Goal: Task Accomplishment & Management: Manage account settings

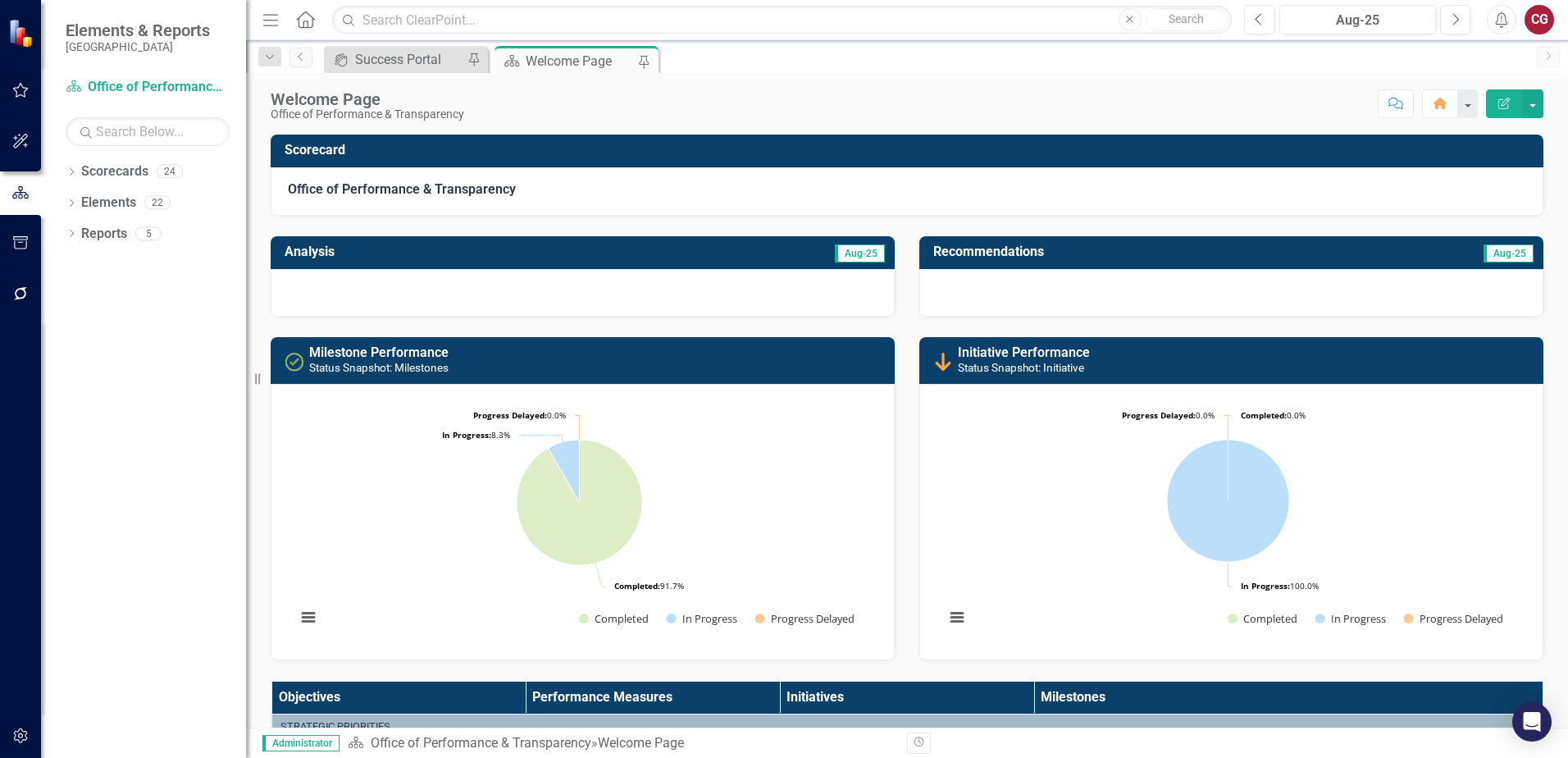
click at [65, 169] on div "Dropdown Scorecards 24 Dropdown [GEOGRAPHIC_DATA] Strategic Plan Animal Control…" at bounding box center [143, 458] width 205 height 599
click at [69, 170] on icon "Dropdown" at bounding box center [71, 173] width 12 height 9
click at [79, 203] on icon "Dropdown" at bounding box center [80, 201] width 13 height 10
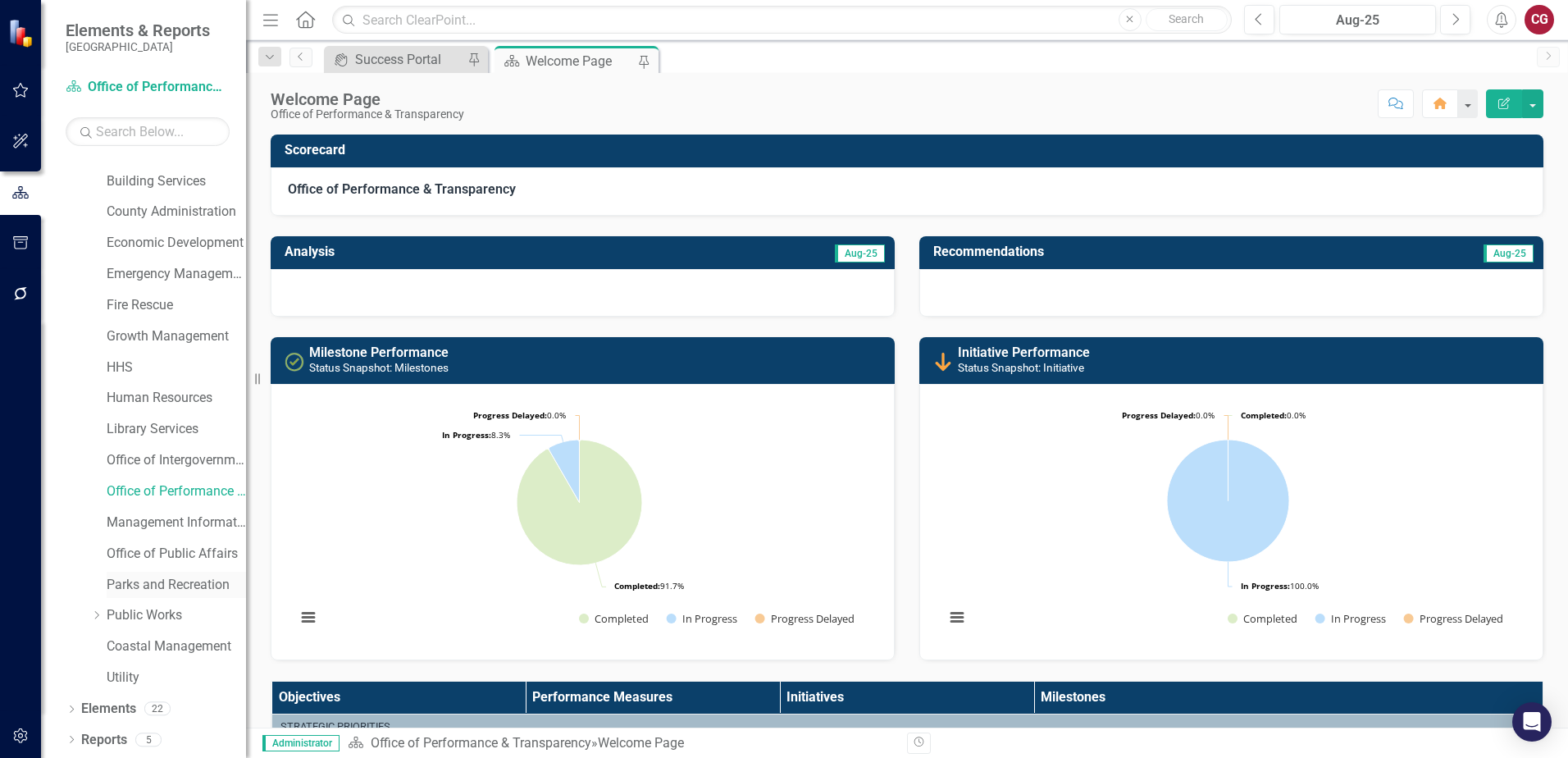
scroll to position [2, 0]
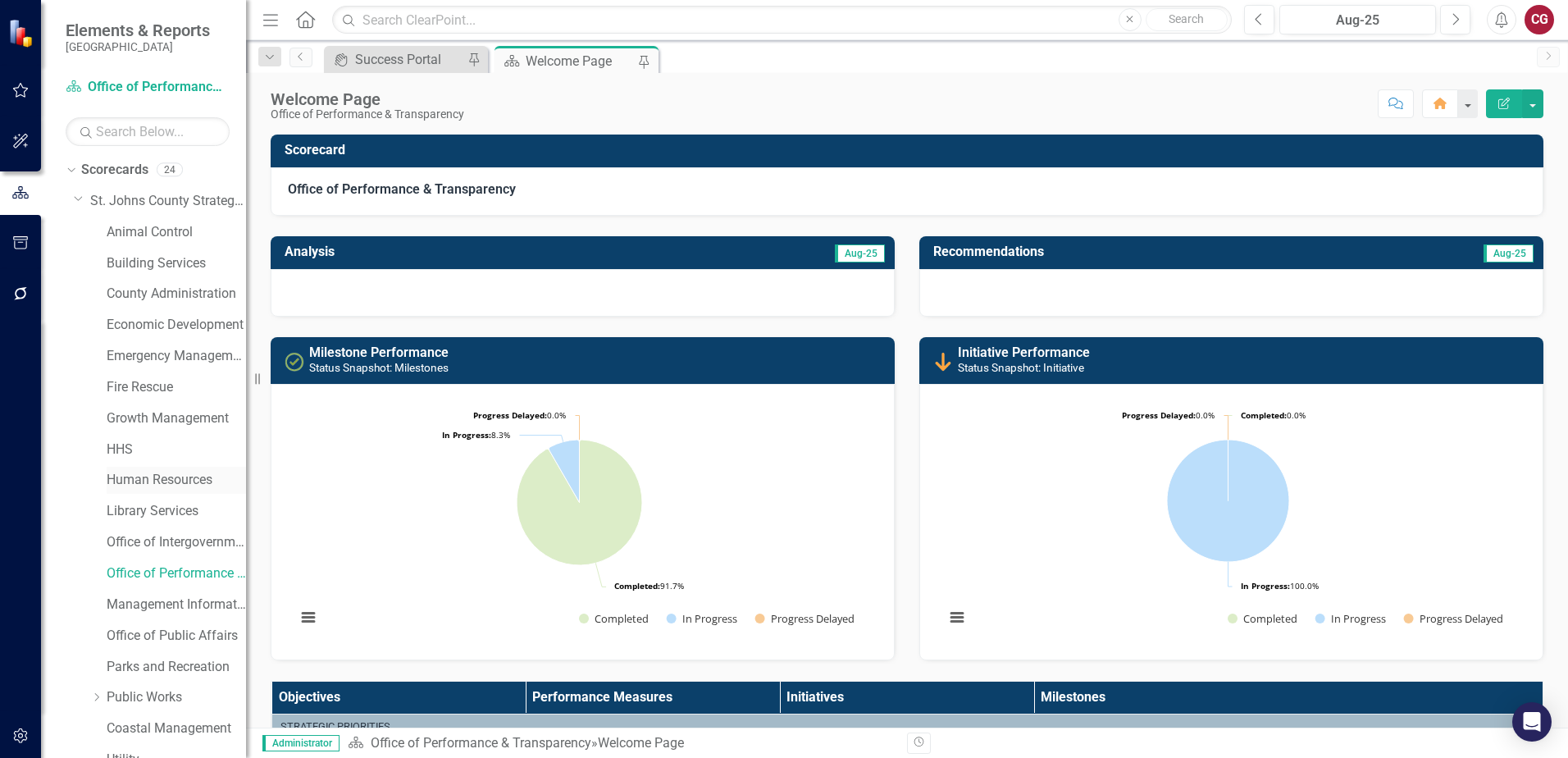
click at [135, 490] on link "Human Resources" at bounding box center [176, 480] width 139 height 19
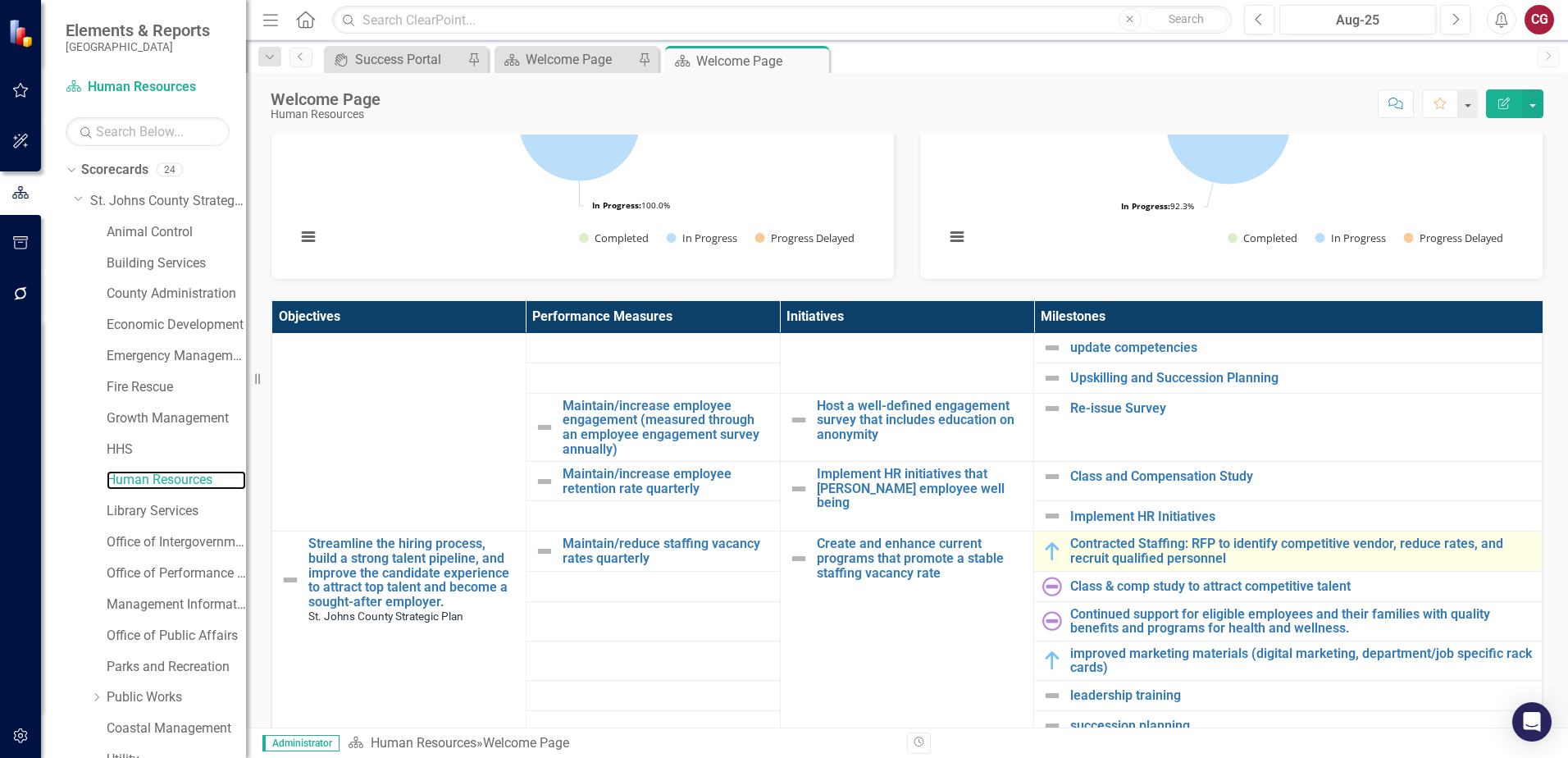
scroll to position [1066, 0]
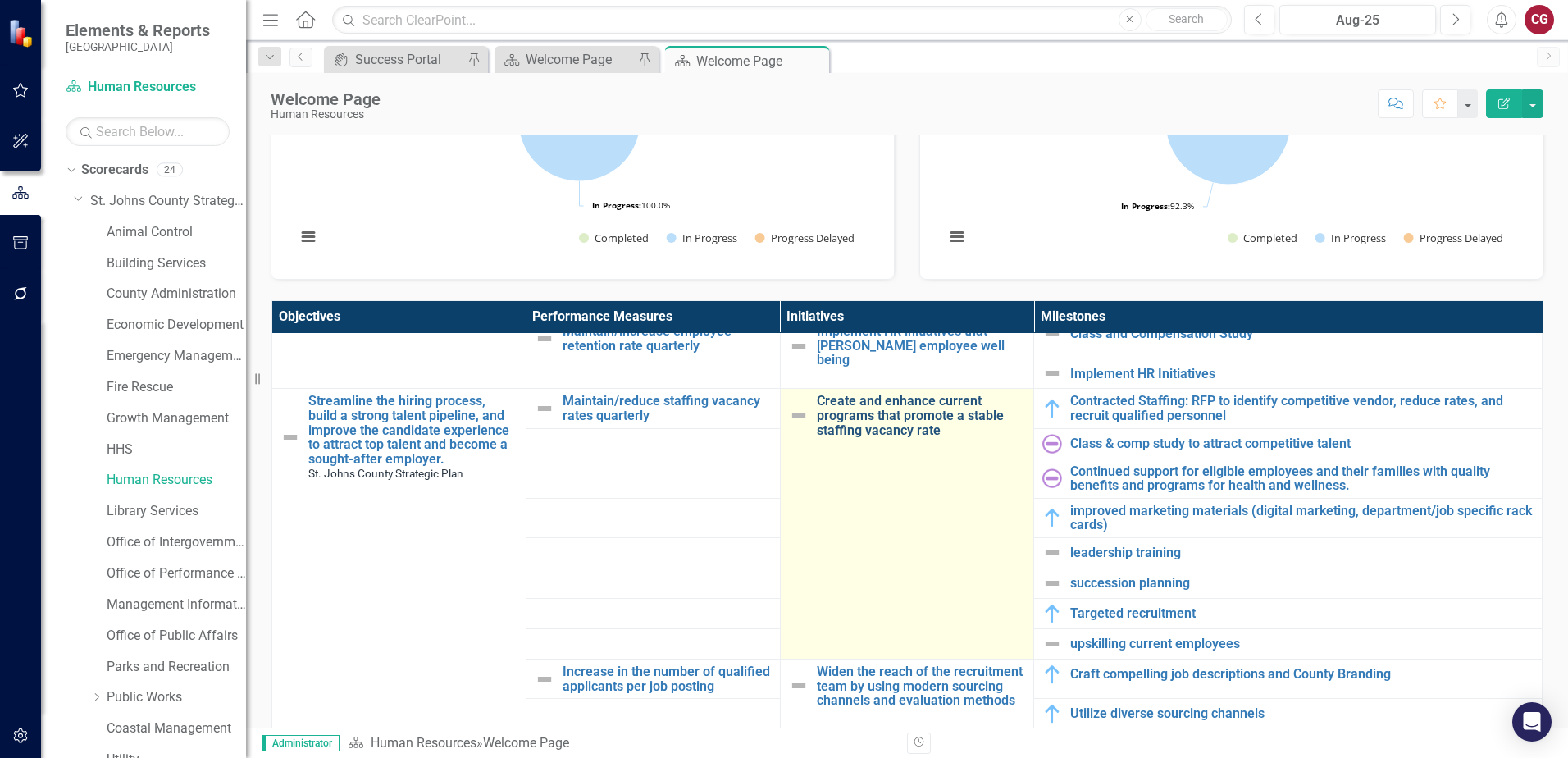
click at [856, 398] on link "Create and enhance current programs that promote a stable staffing vacancy rate" at bounding box center [921, 415] width 209 height 44
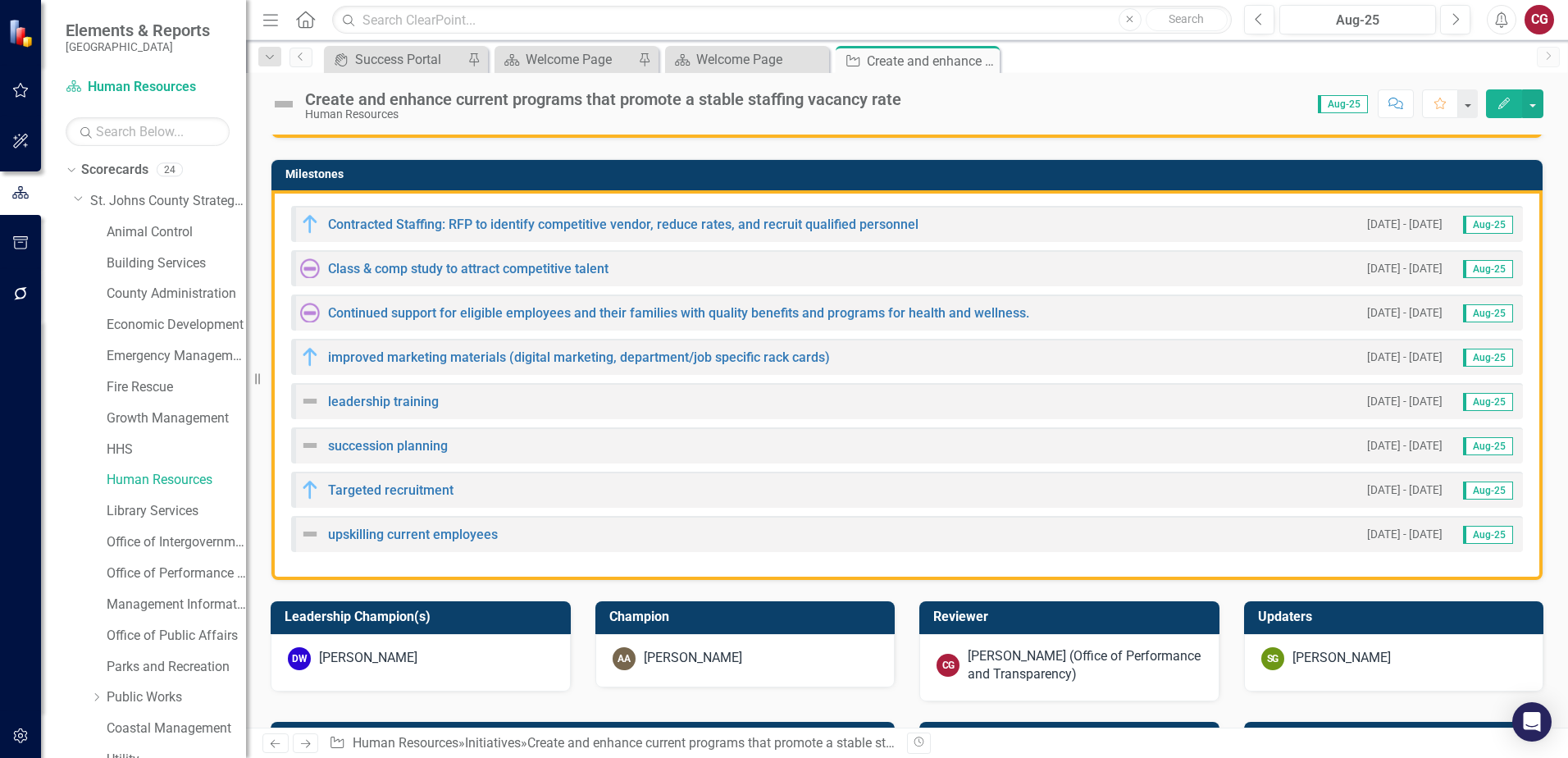
scroll to position [410, 0]
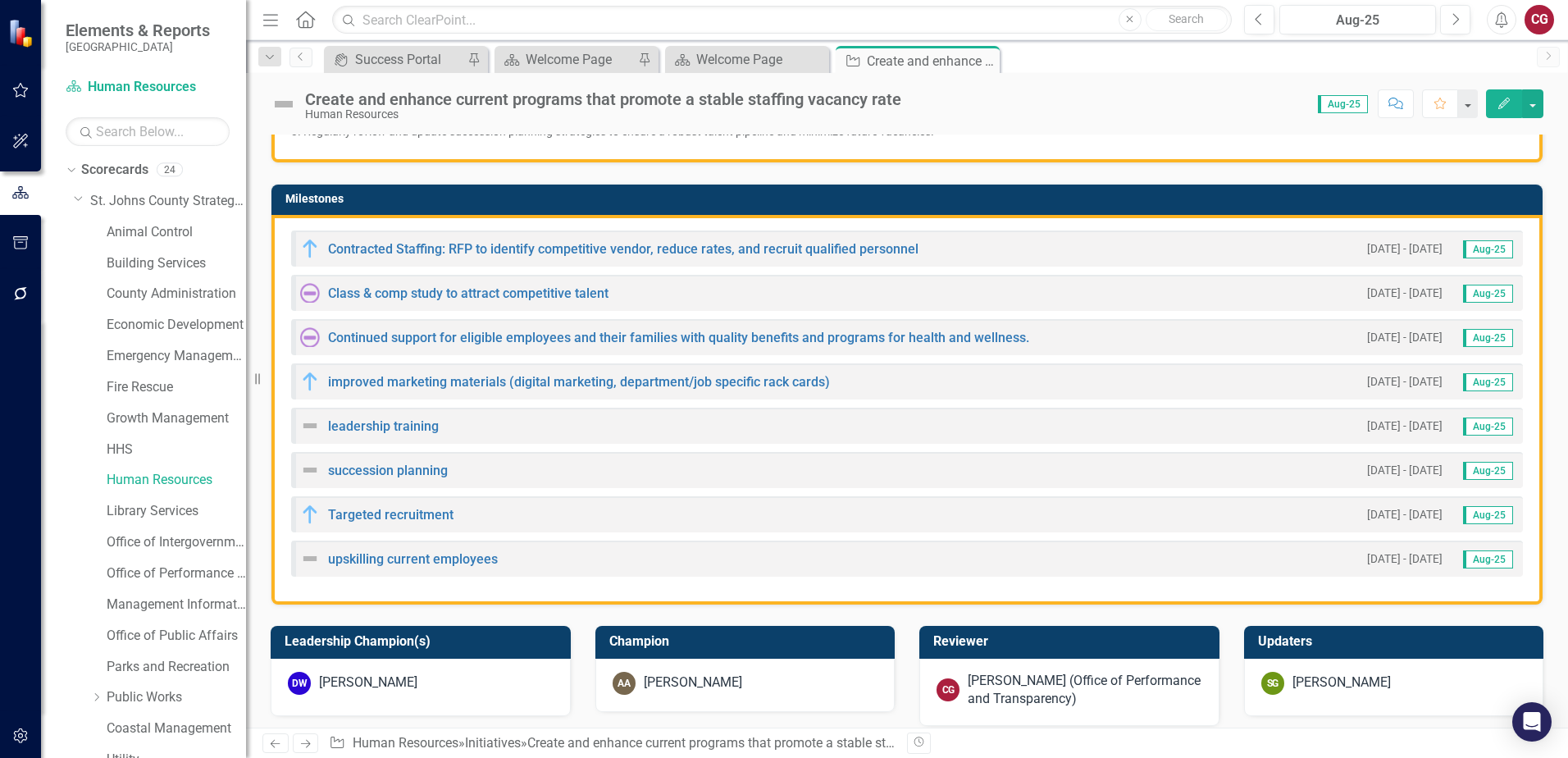
click at [1408, 204] on h3 "Milestones" at bounding box center [909, 200] width 1248 height 13
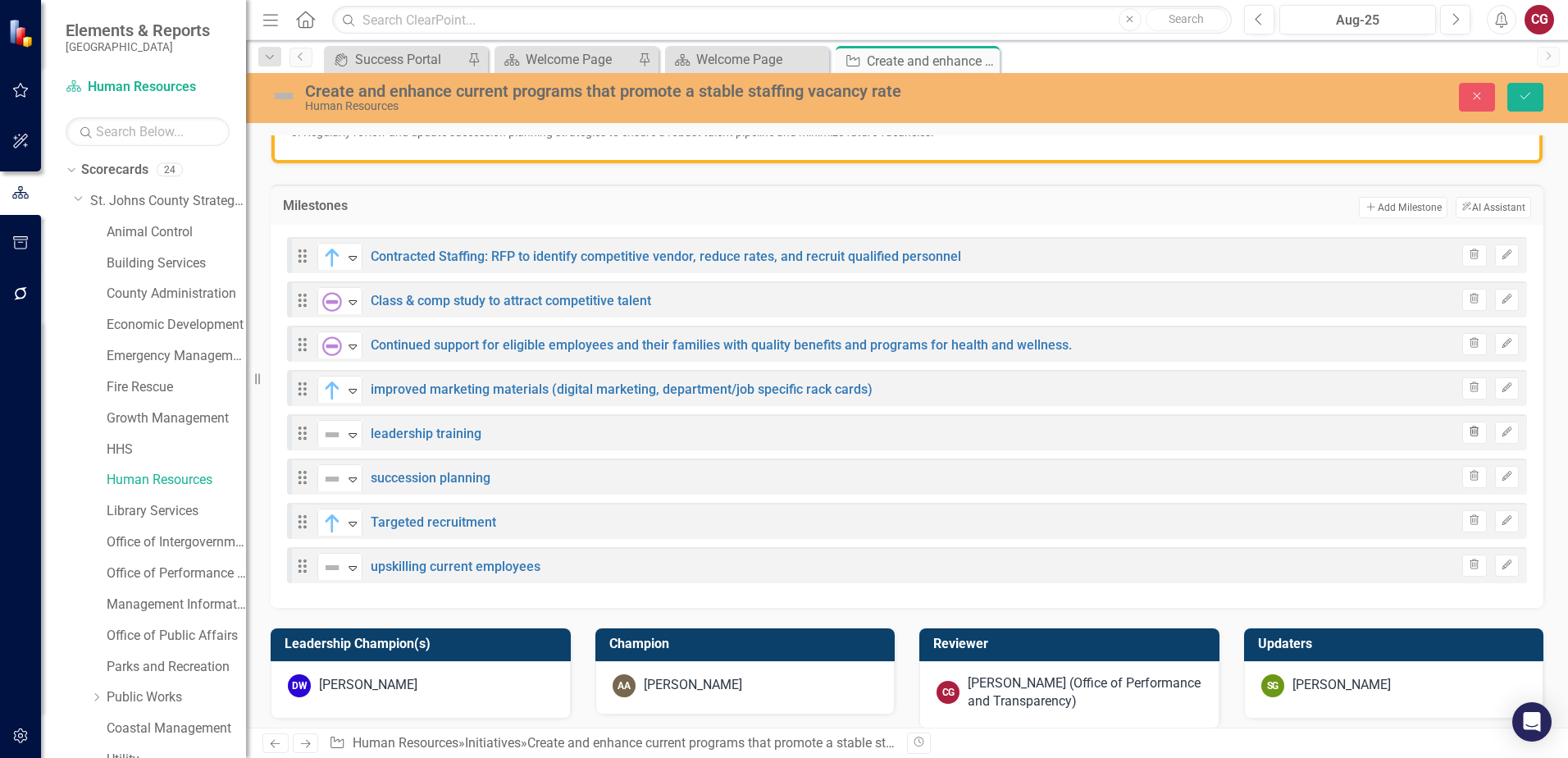
click at [1468, 435] on icon "Trash" at bounding box center [1474, 432] width 13 height 10
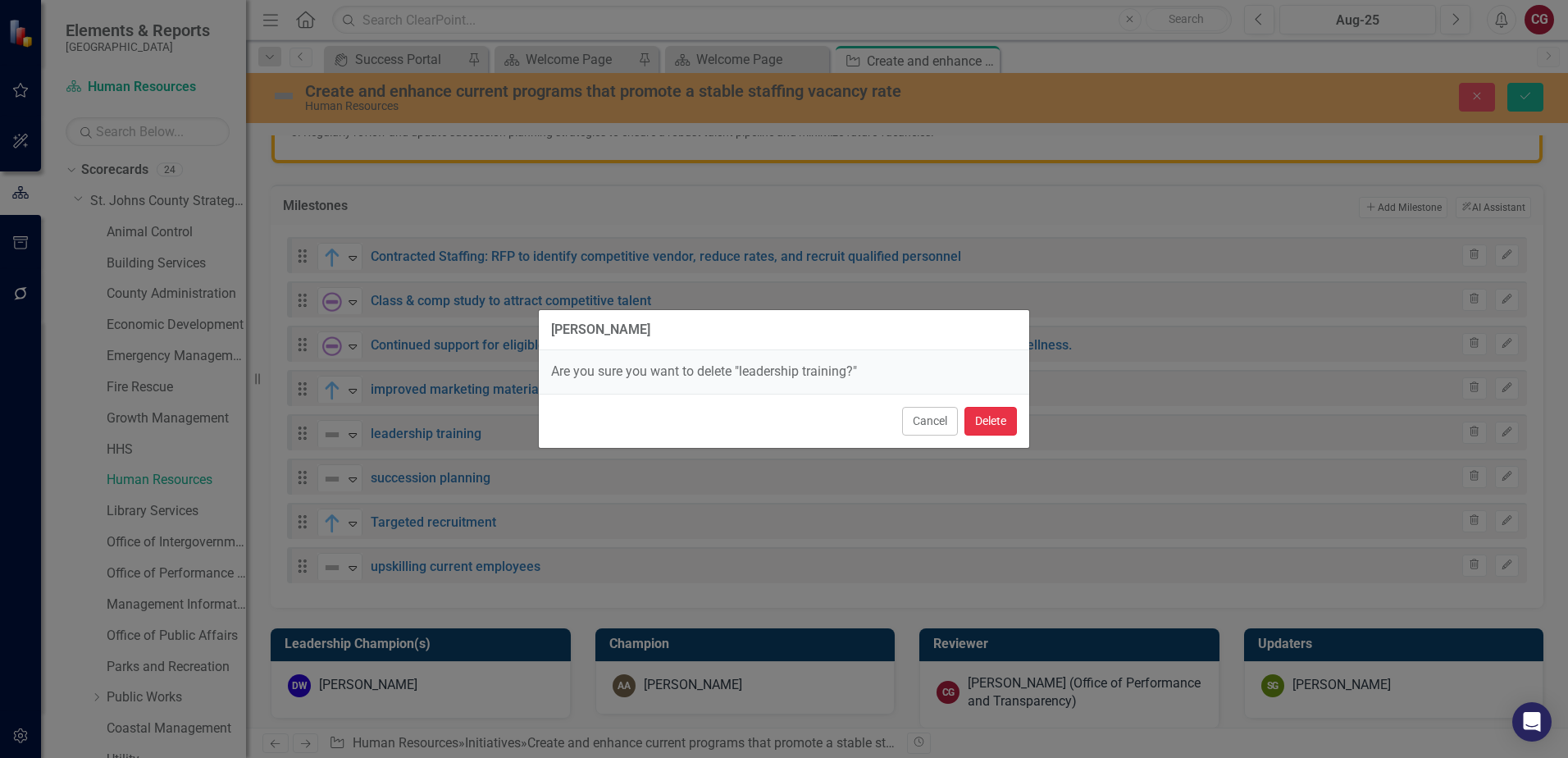
click at [999, 426] on button "Delete" at bounding box center [991, 422] width 53 height 29
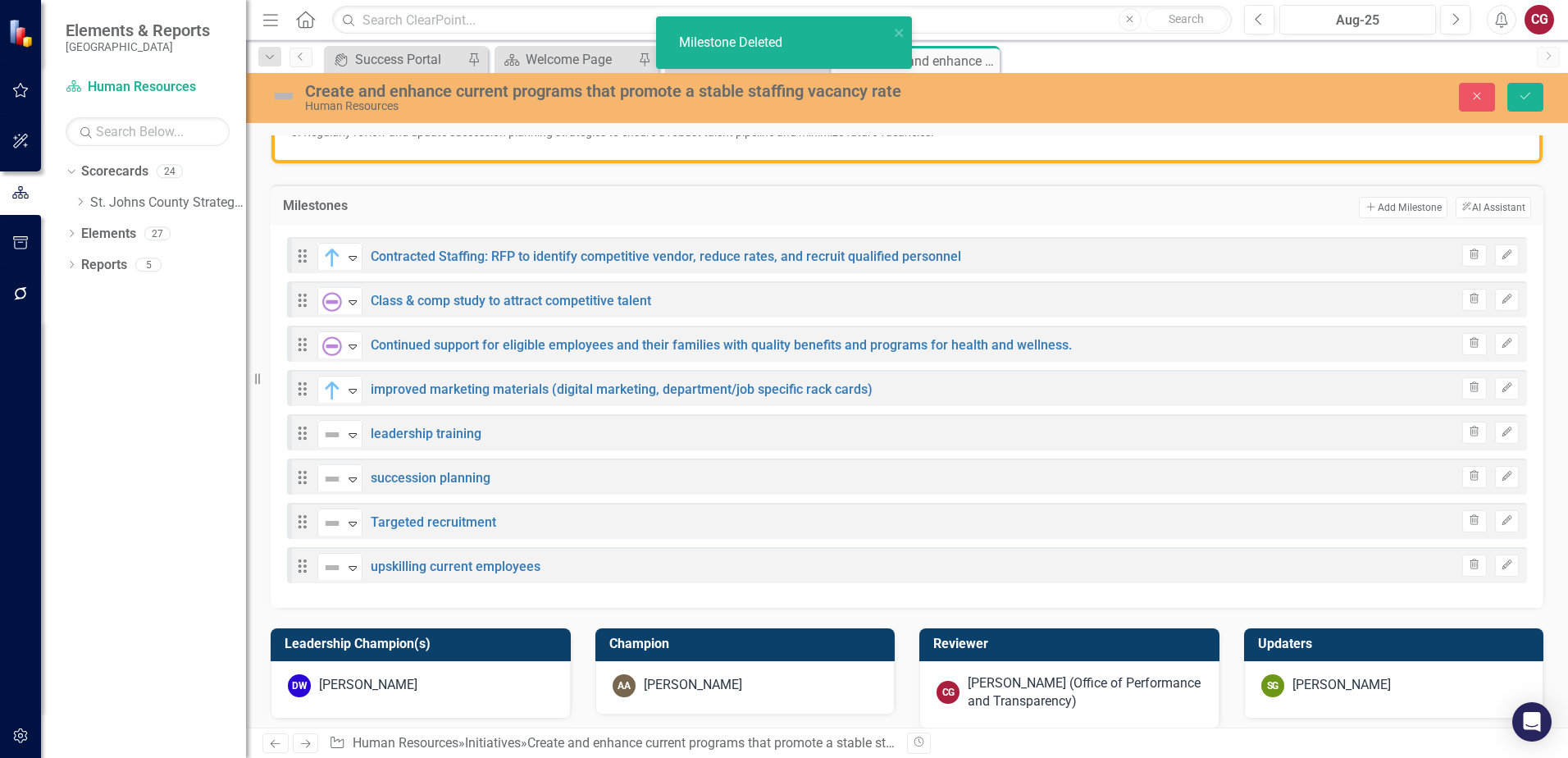
scroll to position [0, 0]
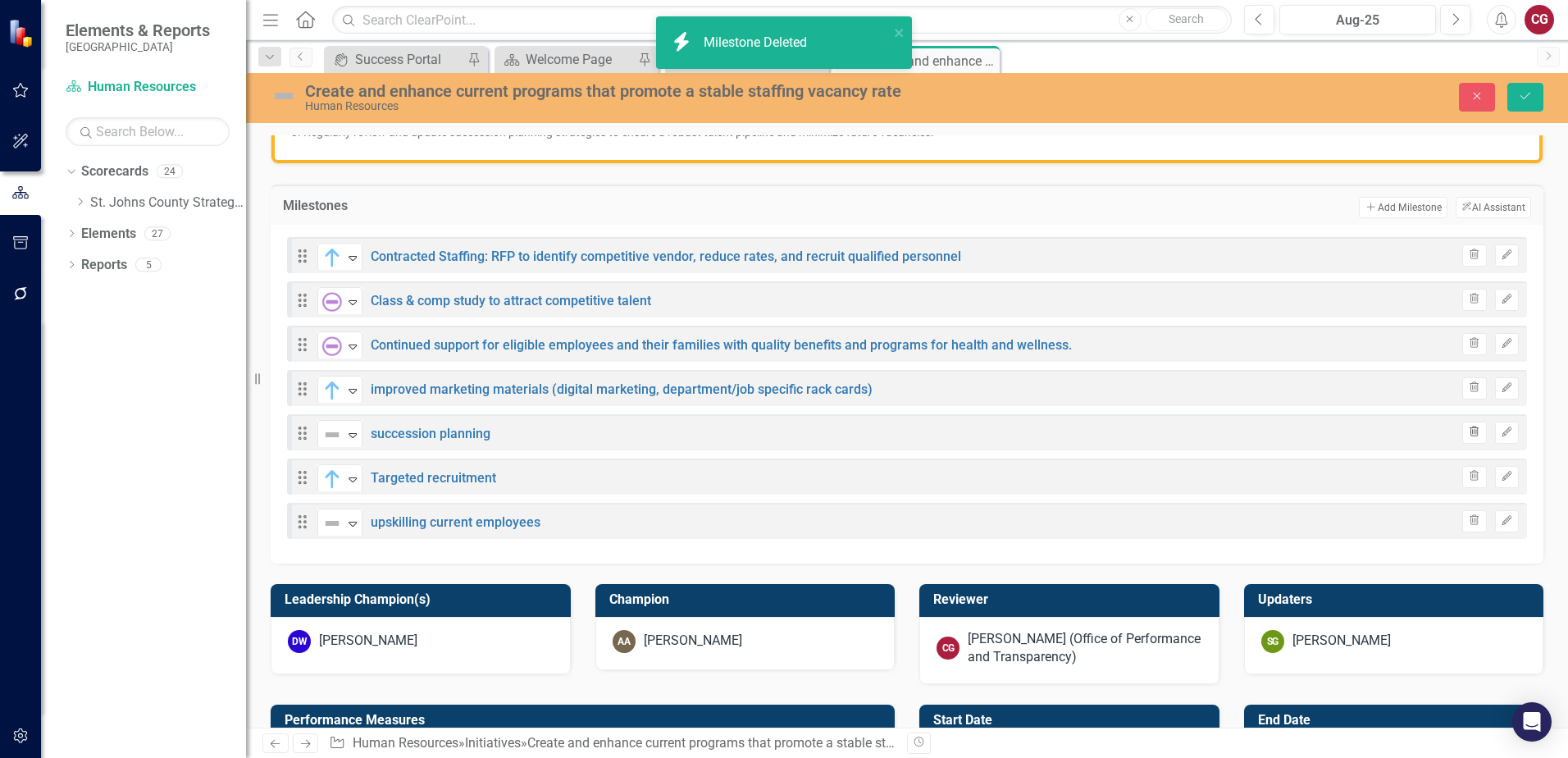
click at [1461, 432] on button "Trash" at bounding box center [1473, 432] width 24 height 21
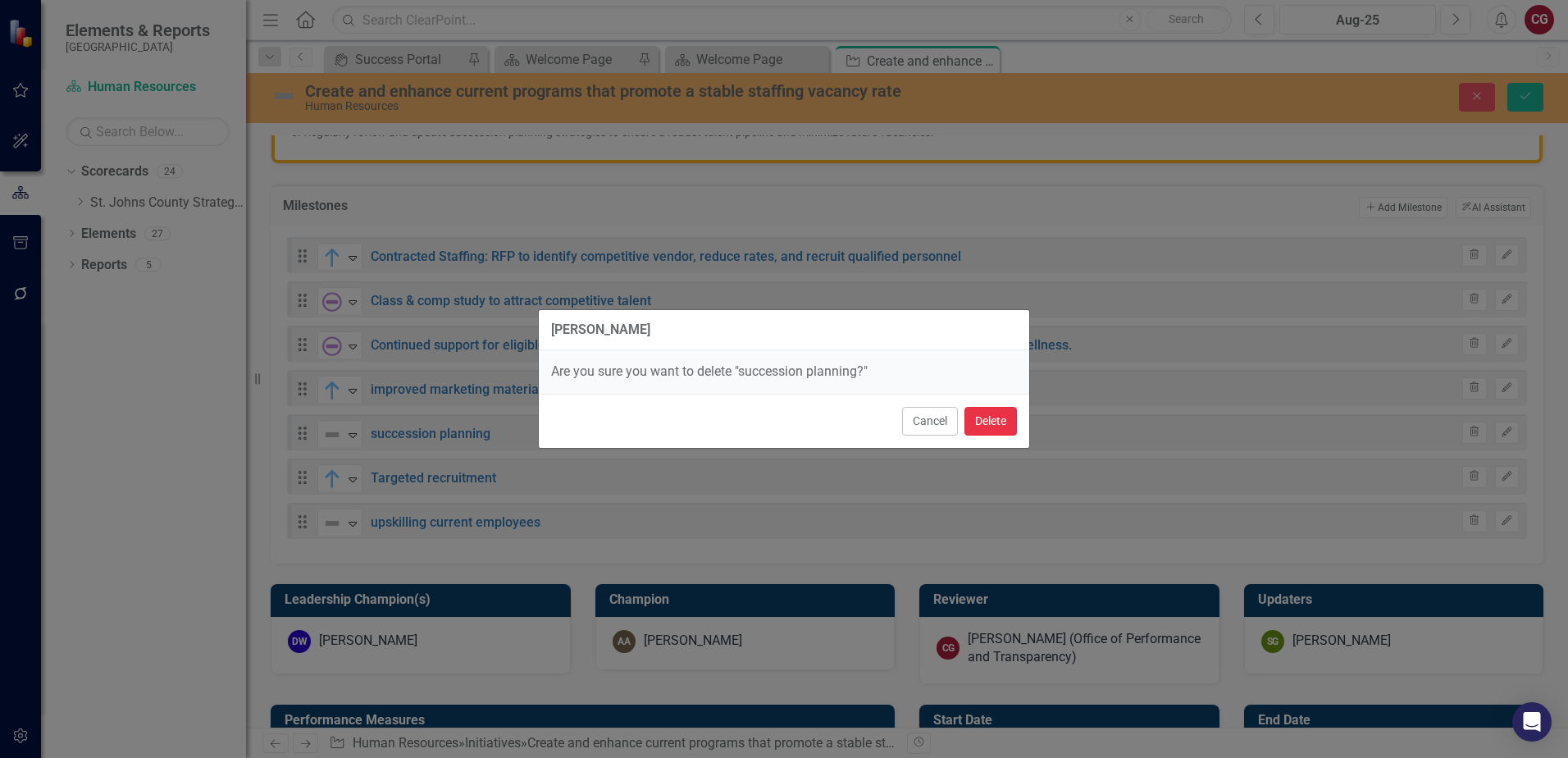
click at [1012, 429] on button "Delete" at bounding box center [991, 422] width 53 height 29
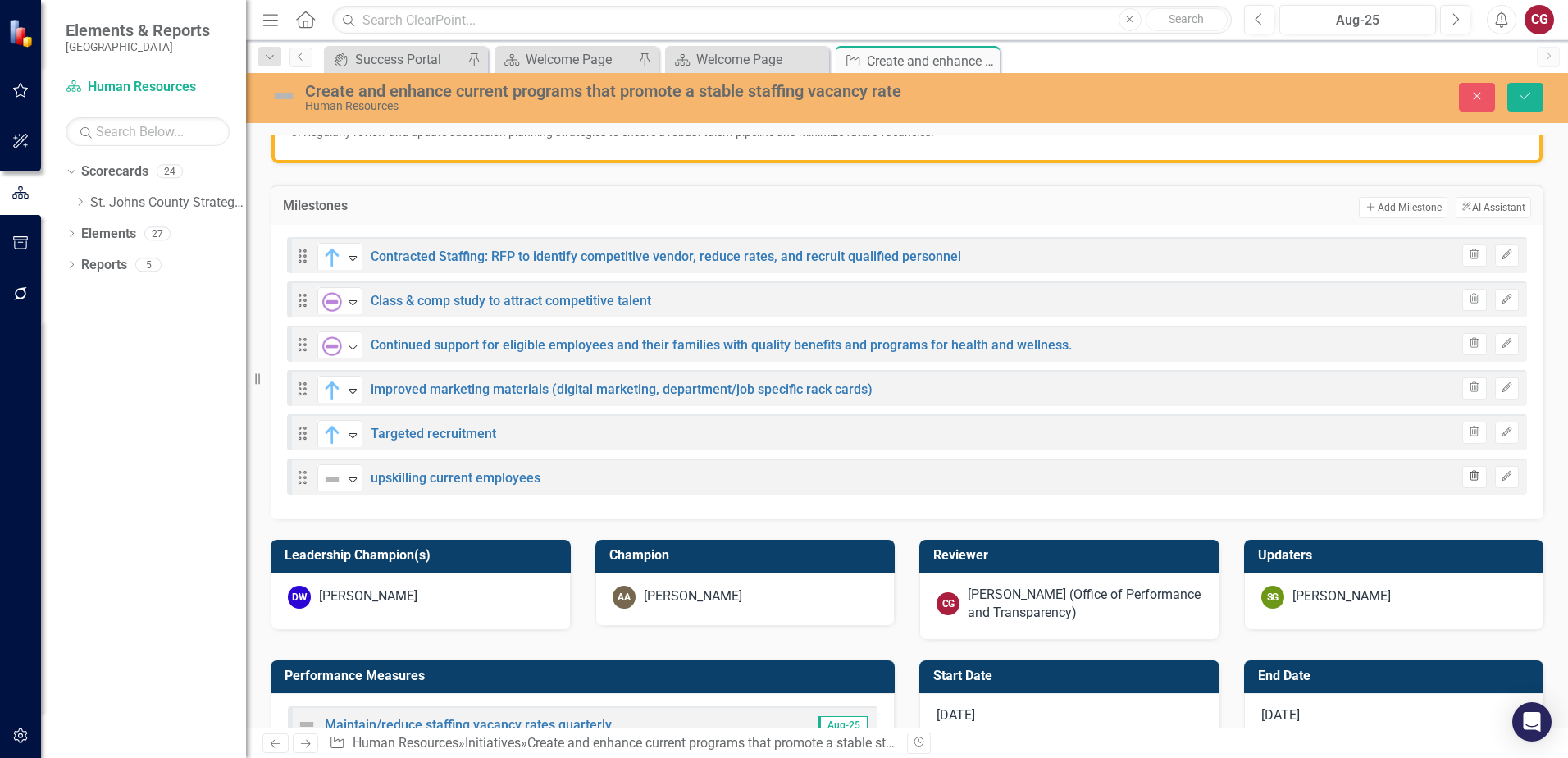
click at [1468, 476] on icon "Trash" at bounding box center [1474, 476] width 13 height 10
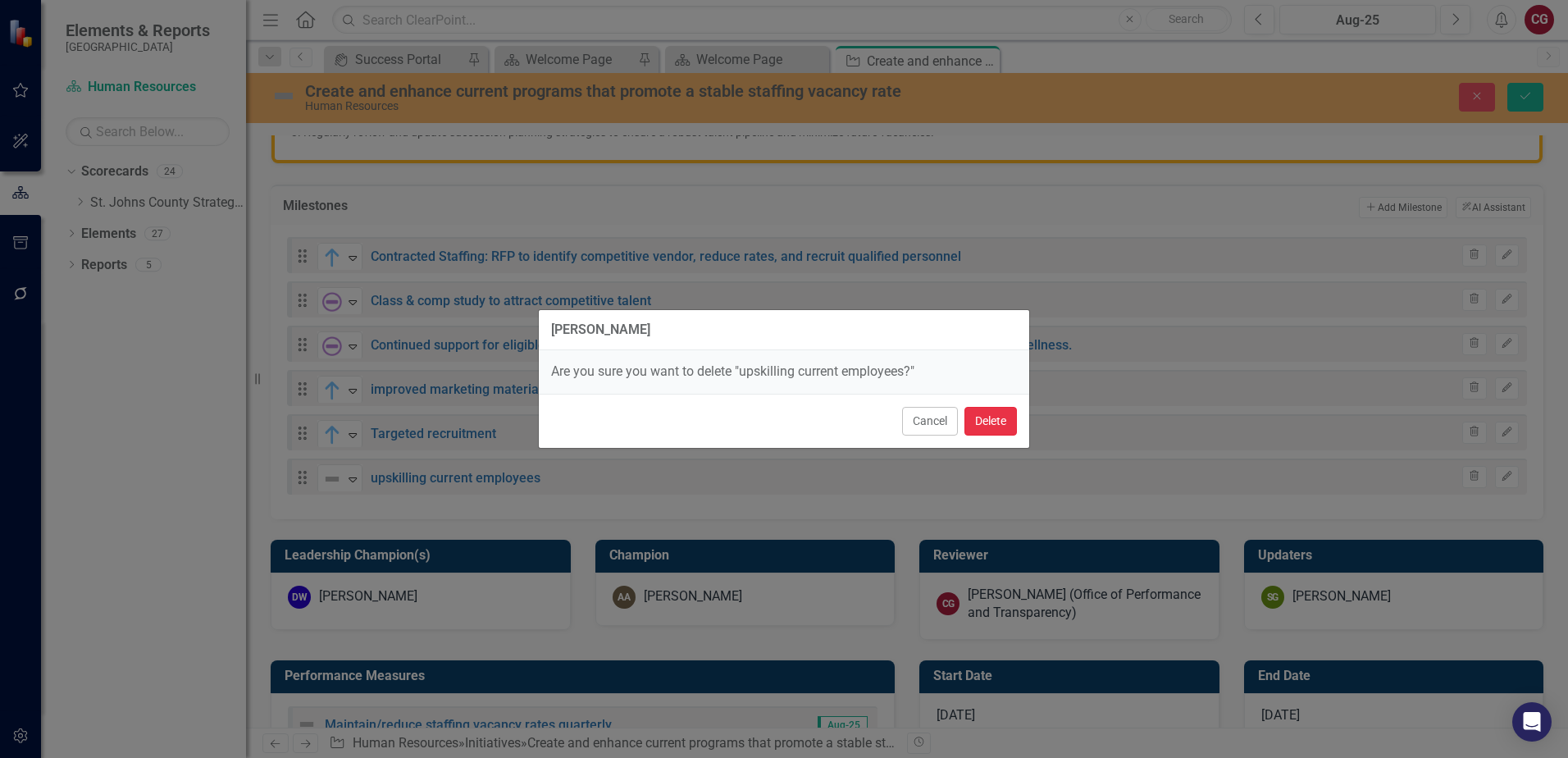
click at [992, 423] on button "Delete" at bounding box center [991, 422] width 53 height 29
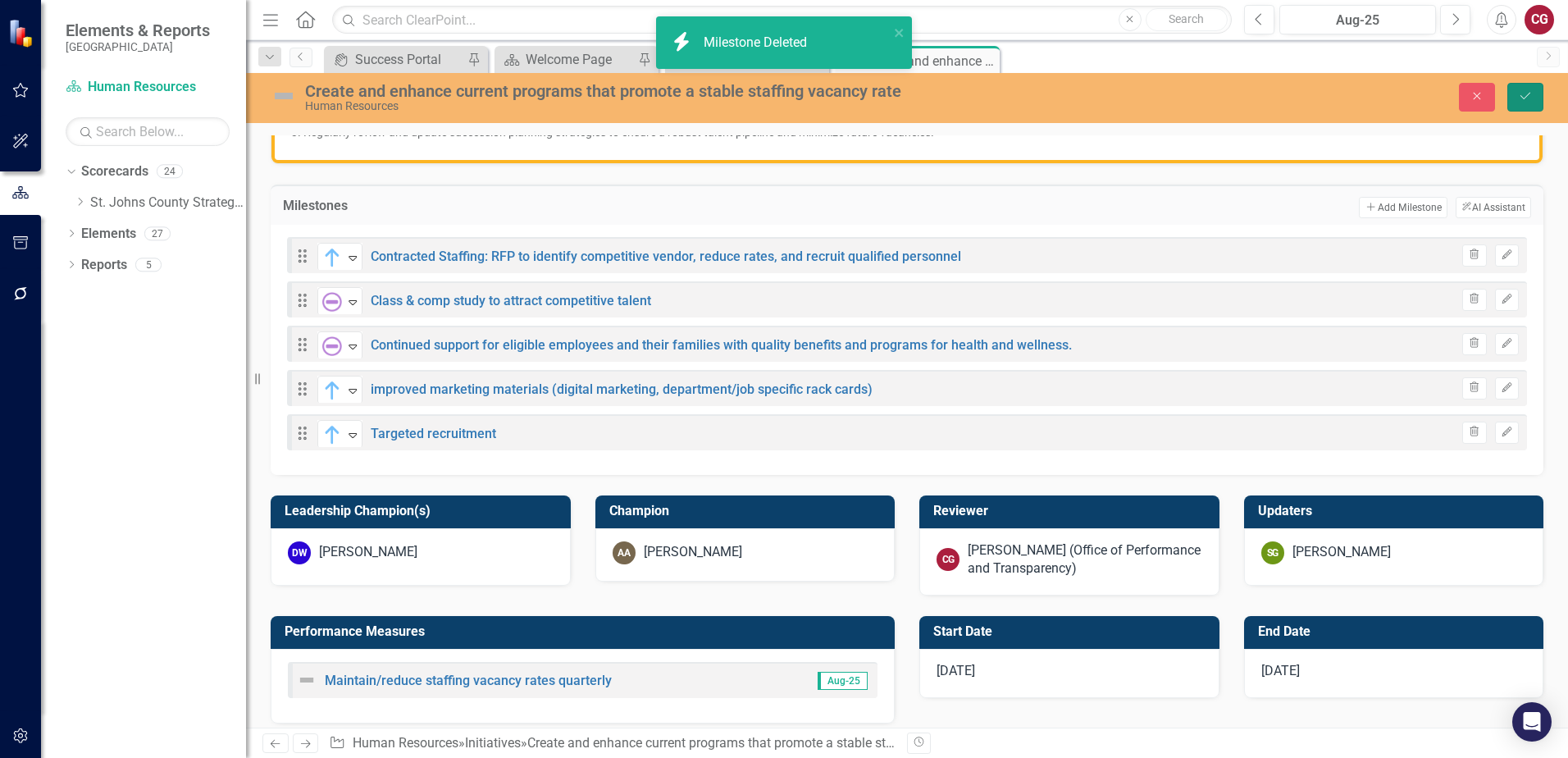
click at [1528, 102] on icon "Save" at bounding box center [1525, 96] width 15 height 12
